Goal: Use online tool/utility: Utilize a website feature to perform a specific function

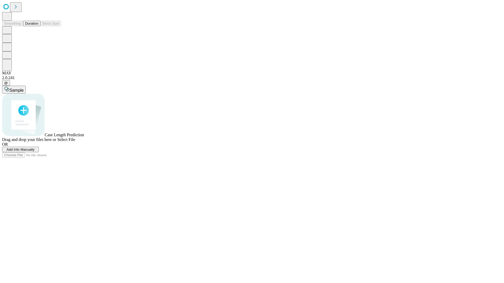
click at [38, 26] on button "Duration" at bounding box center [31, 24] width 17 height 6
click at [35, 152] on span "Add Info Manually" at bounding box center [21, 150] width 28 height 4
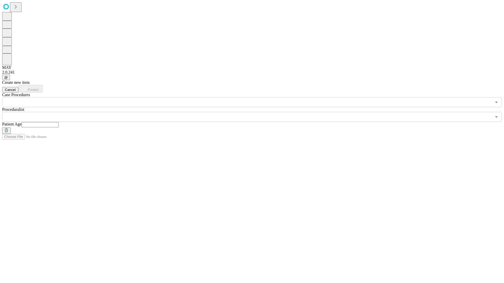
click at [59, 122] on input "text" at bounding box center [40, 124] width 37 height 5
type input "***"
click at [255, 112] on input "text" at bounding box center [246, 117] width 489 height 10
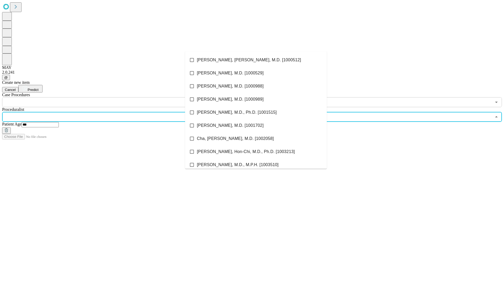
click at [256, 60] on li "[PERSON_NAME], [PERSON_NAME], M.D. [1000512]" at bounding box center [256, 60] width 142 height 13
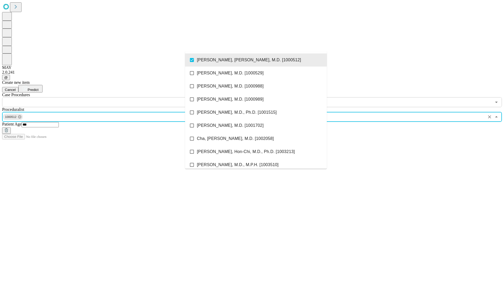
click at [110, 97] on input "text" at bounding box center [246, 102] width 489 height 10
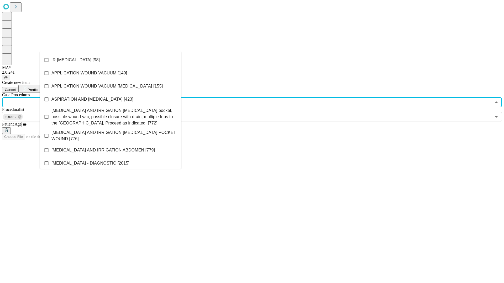
click at [110, 60] on li "IR [MEDICAL_DATA] [98]" at bounding box center [111, 60] width 142 height 13
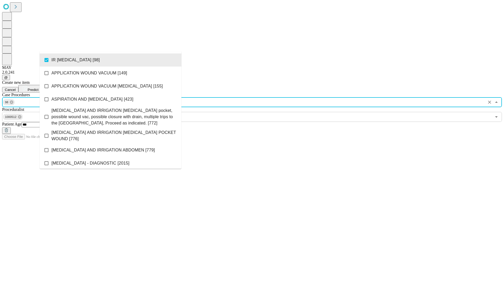
click at [38, 88] on span "Predict" at bounding box center [33, 90] width 11 height 4
